Goal: Task Accomplishment & Management: Use online tool/utility

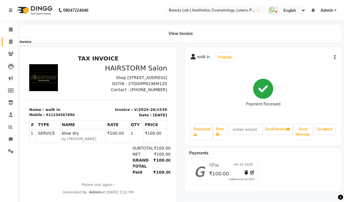
click at [9, 44] on icon at bounding box center [10, 42] width 3 height 4
select select "7169"
select select "service"
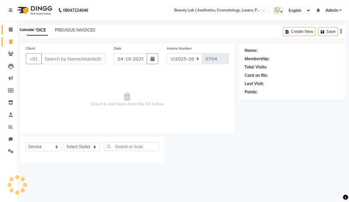
click at [13, 31] on span at bounding box center [11, 29] width 10 height 7
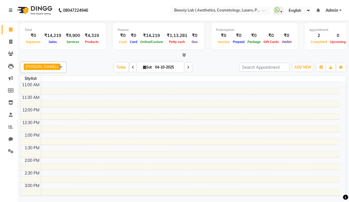
click at [190, 9] on input "text" at bounding box center [214, 11] width 83 height 6
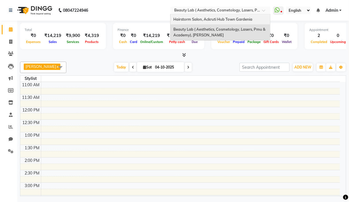
click at [190, 18] on span "Hairstorm Salon, Ackruti Hub Town Gardenia" at bounding box center [212, 19] width 79 height 5
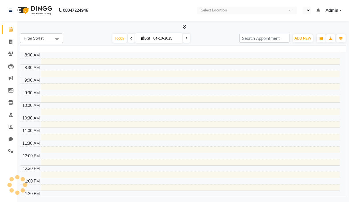
select select "en"
